Goal: Information Seeking & Learning: Find specific fact

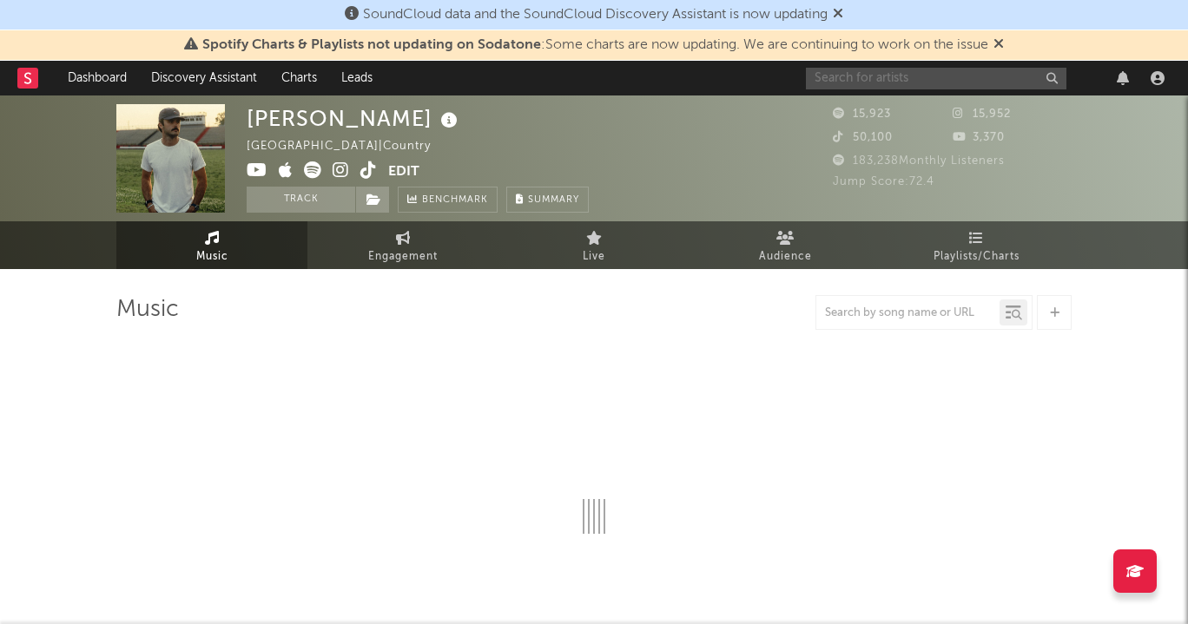
click at [989, 71] on input "text" at bounding box center [936, 79] width 261 height 22
type input "al"
select select "6m"
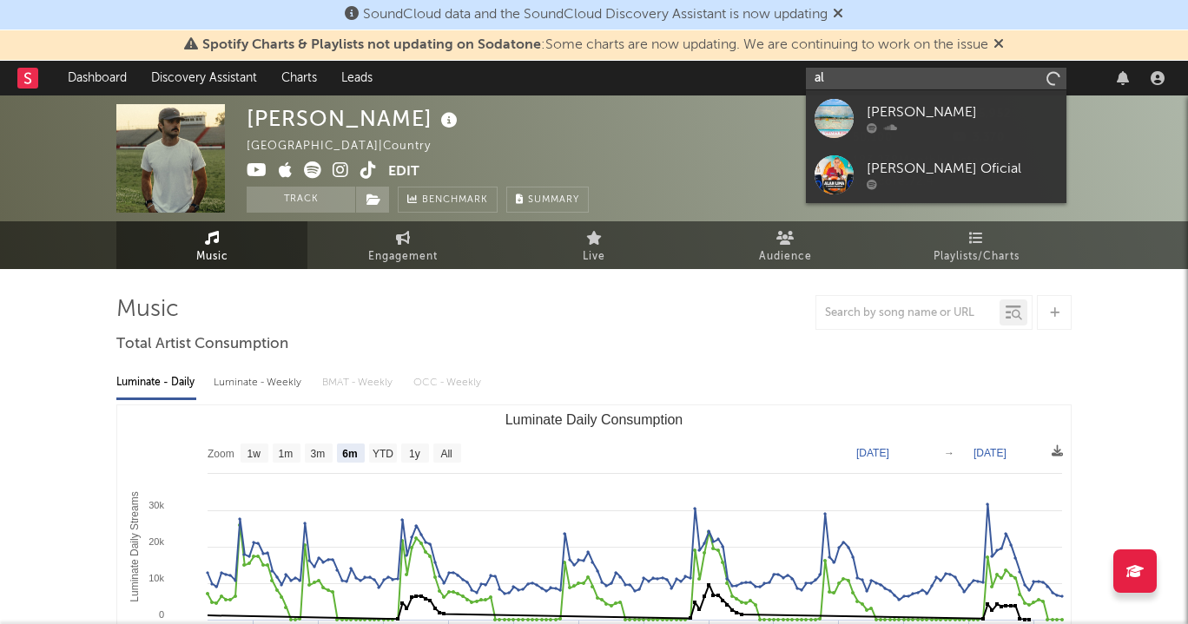
type input "a"
